Goal: Task Accomplishment & Management: Manage account settings

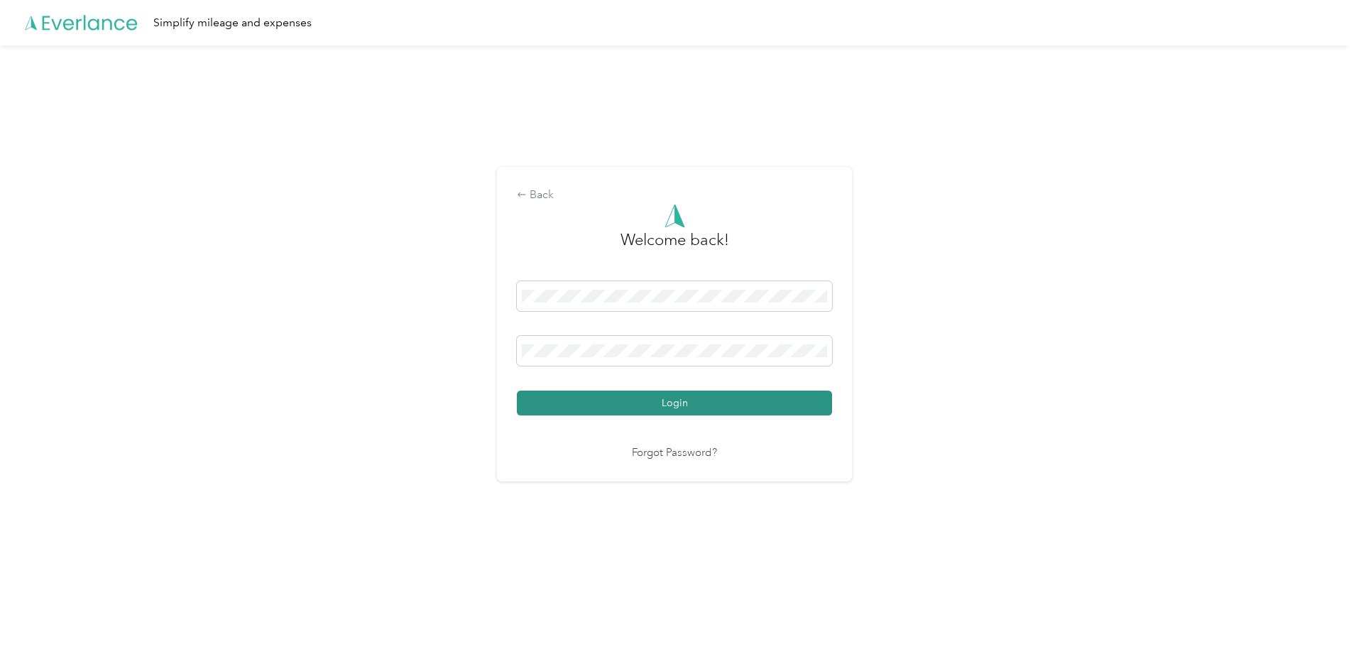
click at [677, 399] on button "Login" at bounding box center [674, 402] width 315 height 25
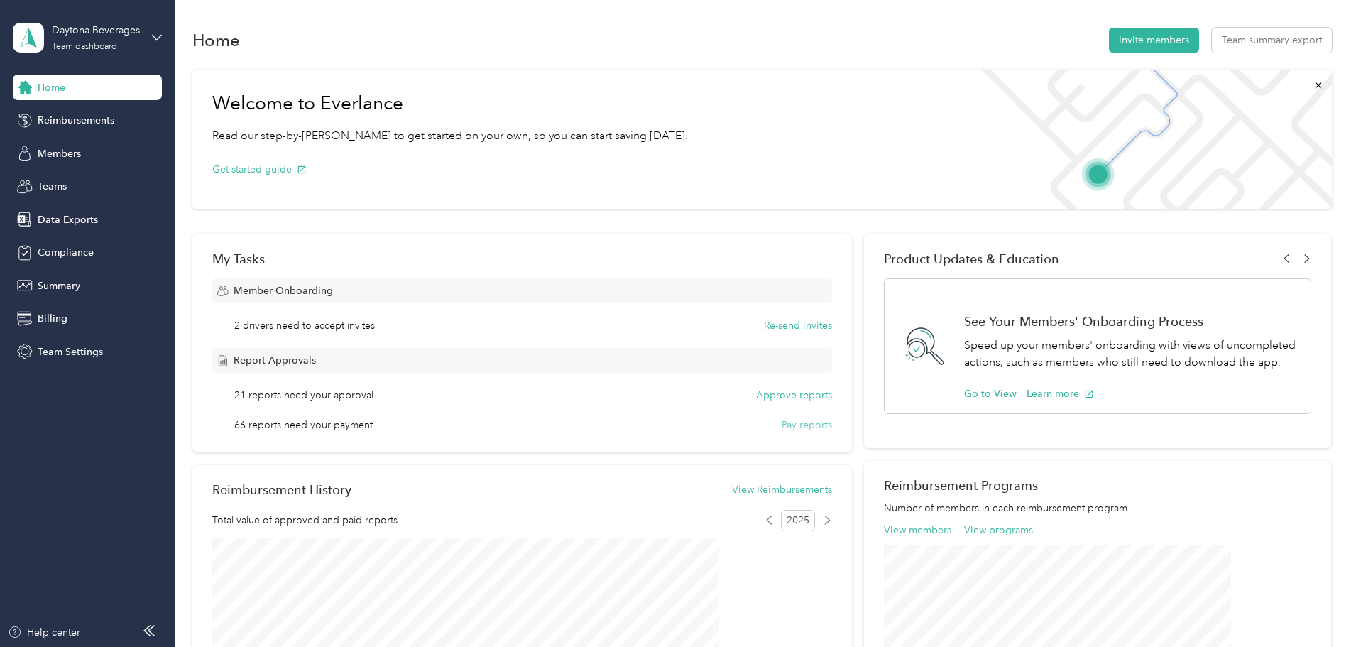
click at [784, 422] on button "Pay reports" at bounding box center [807, 424] width 50 height 15
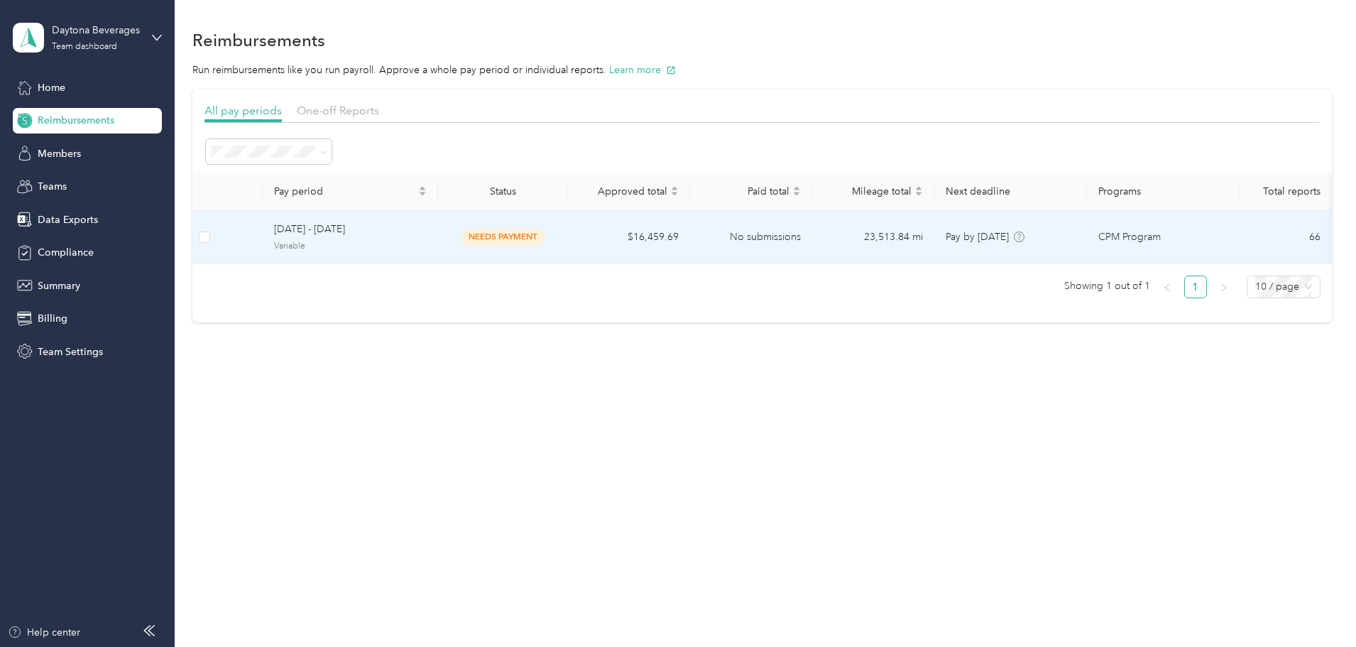
click at [427, 248] on span "Variable" at bounding box center [350, 246] width 153 height 13
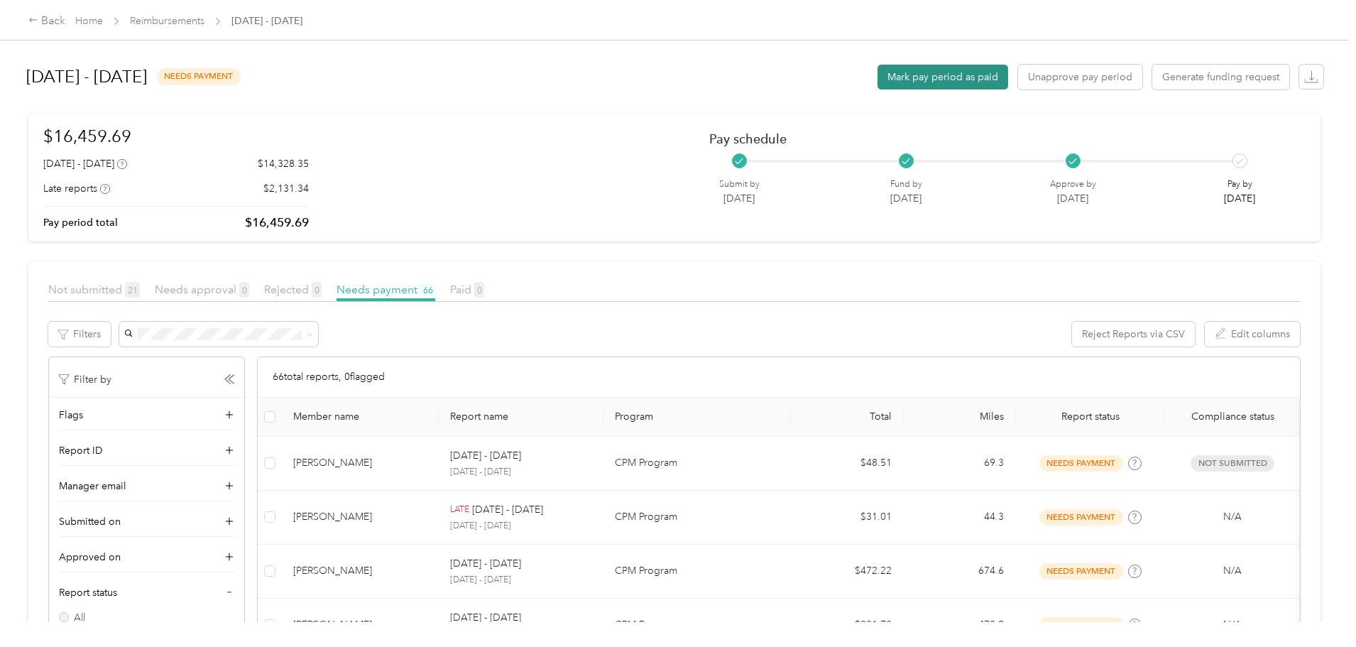
click at [877, 75] on button "Mark pay period as paid" at bounding box center [942, 77] width 131 height 25
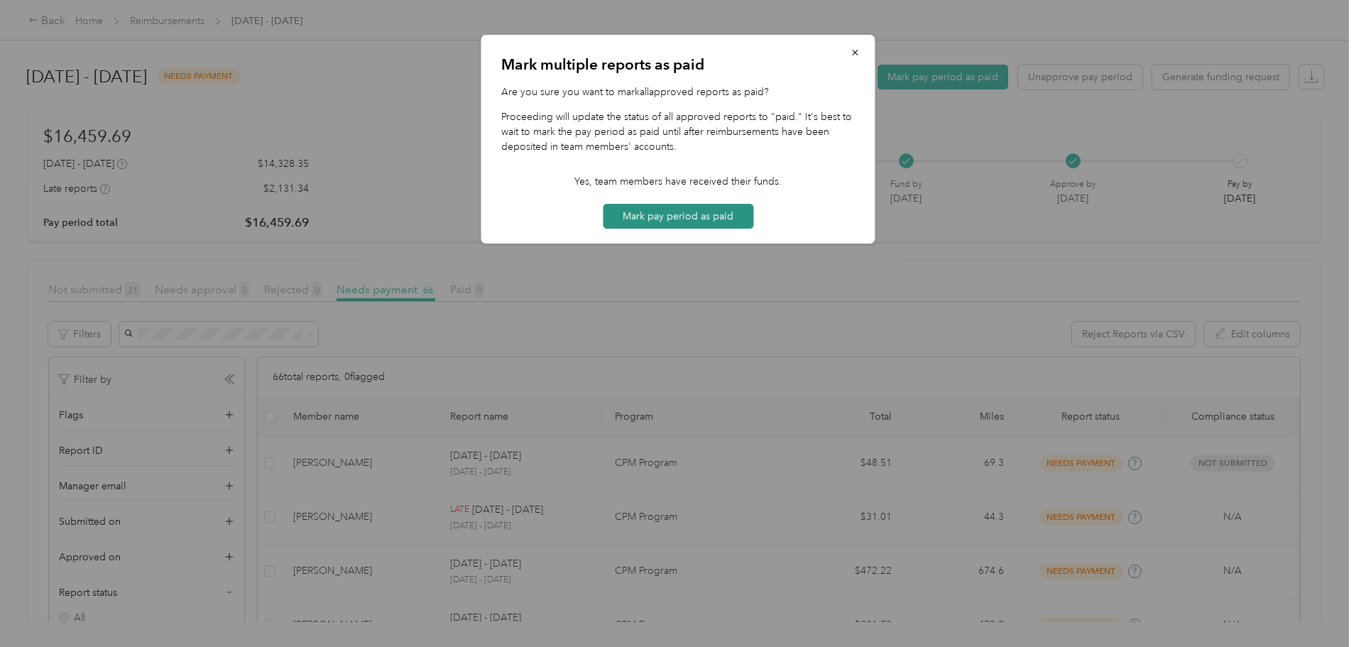
click at [708, 213] on button "Mark pay period as paid" at bounding box center [678, 216] width 151 height 25
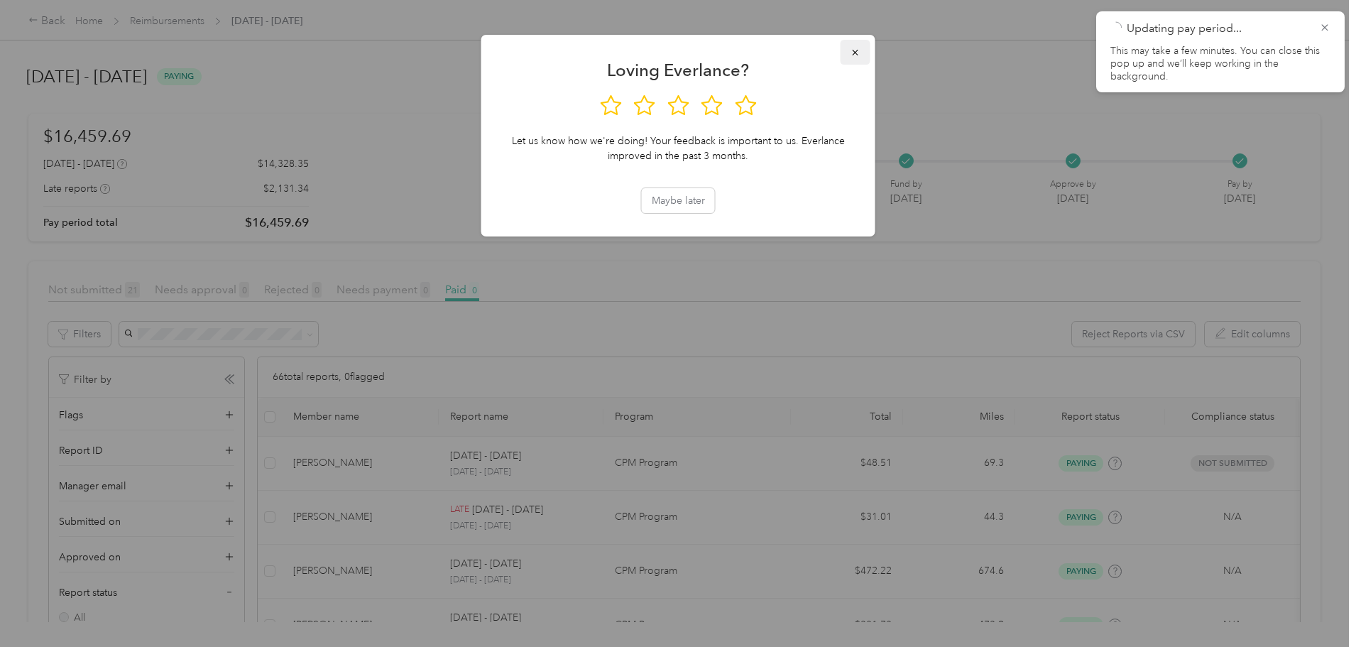
click at [855, 52] on icon "button" at bounding box center [855, 53] width 6 height 6
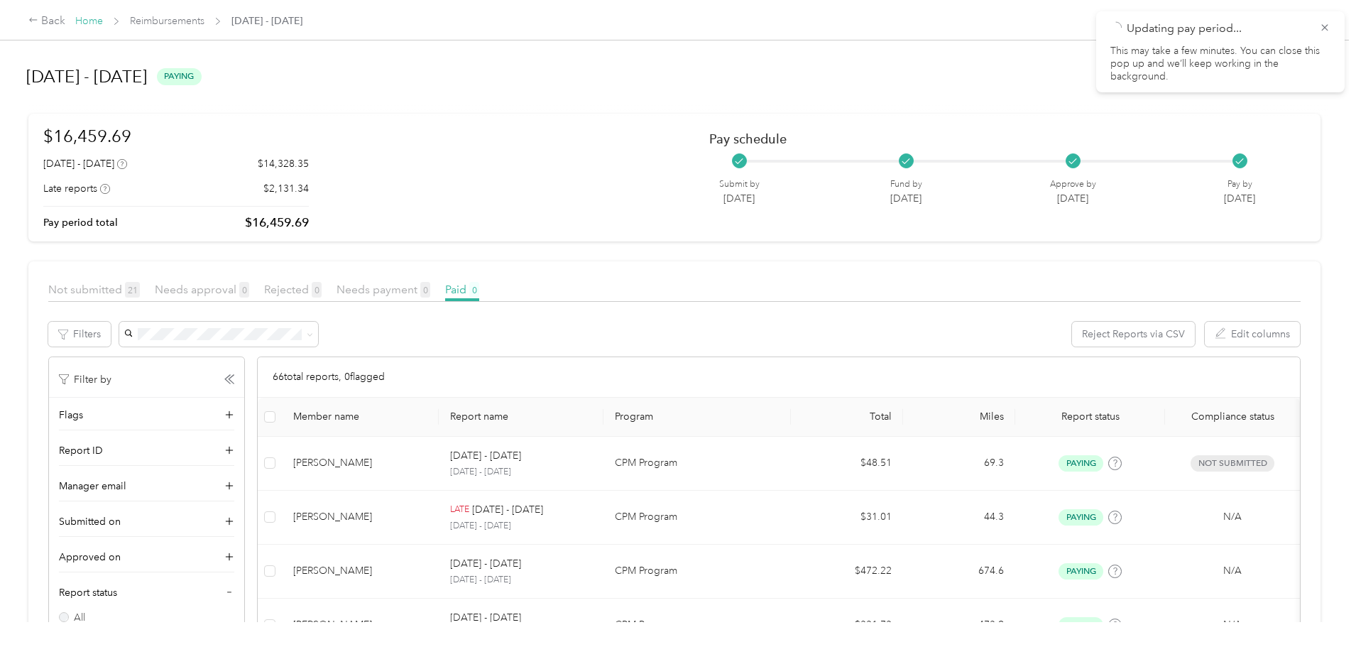
click at [103, 22] on link "Home" at bounding box center [89, 21] width 28 height 12
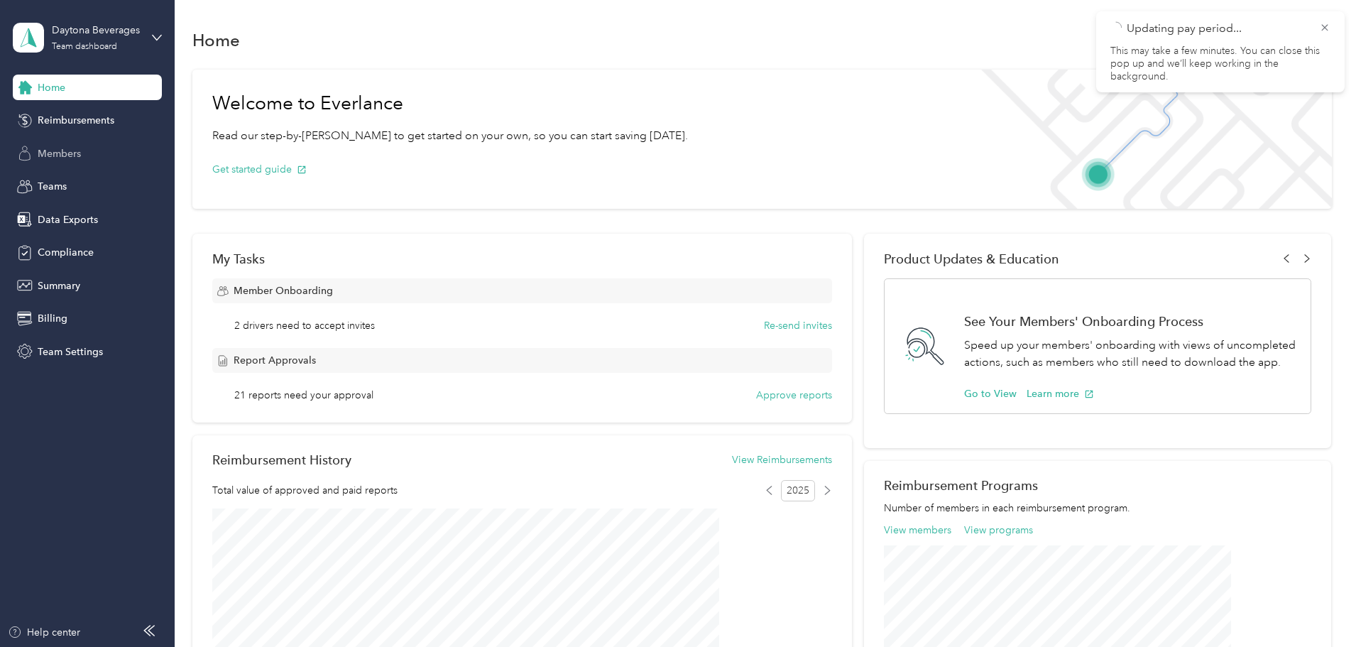
click at [72, 153] on span "Members" at bounding box center [59, 153] width 43 height 15
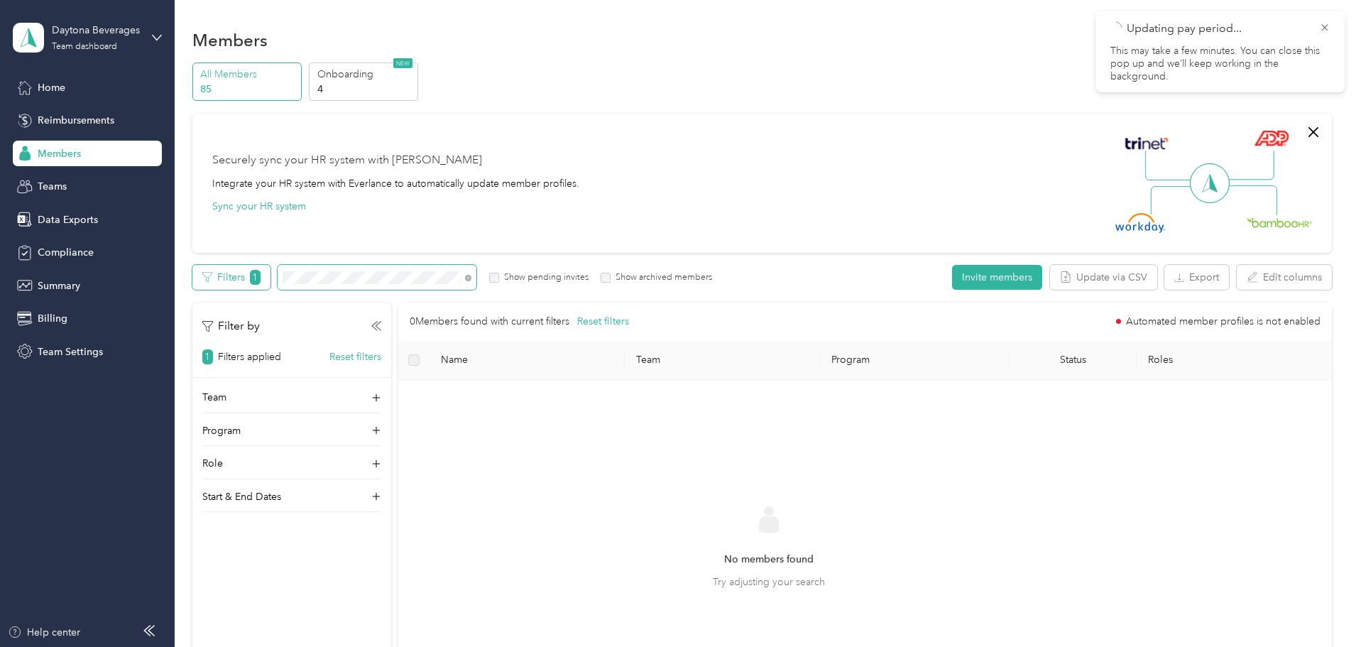
click at [361, 278] on div "Filters 1 Show pending invites Show archived members" at bounding box center [452, 277] width 520 height 25
click at [100, 43] on div "Team dashboard" at bounding box center [84, 47] width 65 height 9
click at [66, 181] on div "Log out" at bounding box center [53, 181] width 55 height 15
